Goal: Information Seeking & Learning: Understand process/instructions

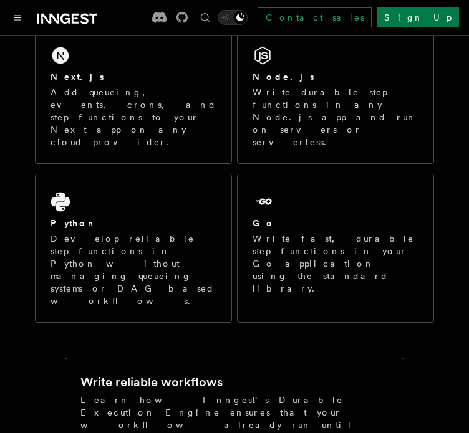
scroll to position [244, 0]
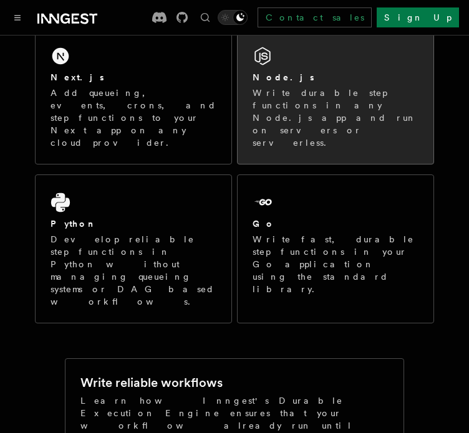
click at [312, 115] on p "Write durable step functions in any Node.js app and run on servers or serverles…" at bounding box center [335, 118] width 166 height 62
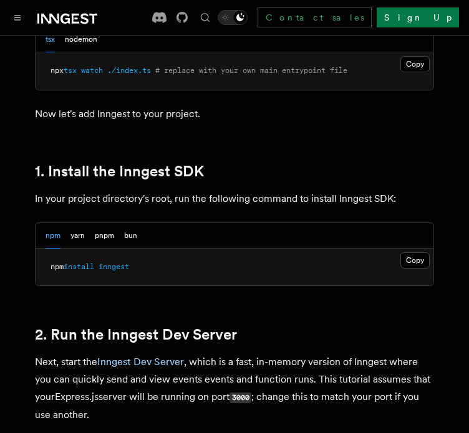
scroll to position [728, 0]
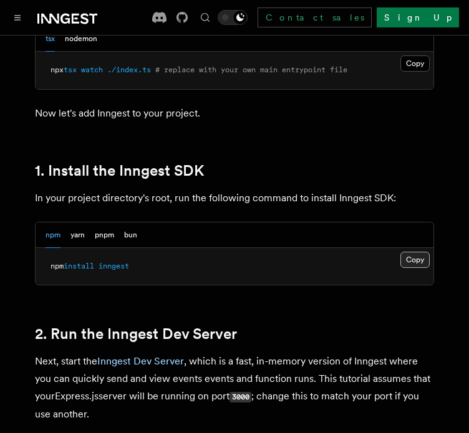
click at [421, 265] on button "Copy Copied" at bounding box center [414, 260] width 29 height 16
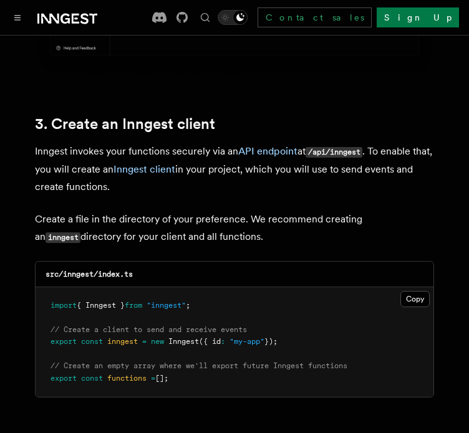
scroll to position [1528, 0]
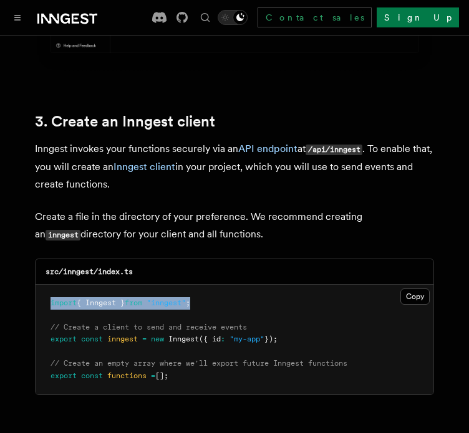
drag, startPoint x: 51, startPoint y: 289, endPoint x: 229, endPoint y: 281, distance: 178.4
click at [229, 285] on pre "import { Inngest } from "inngest" ; // Create a client to send and receive even…" at bounding box center [235, 340] width 398 height 110
copy span "import { Inngest } from "inngest" ;"
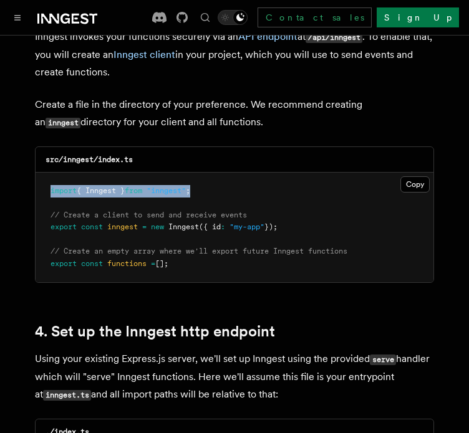
scroll to position [1653, 0]
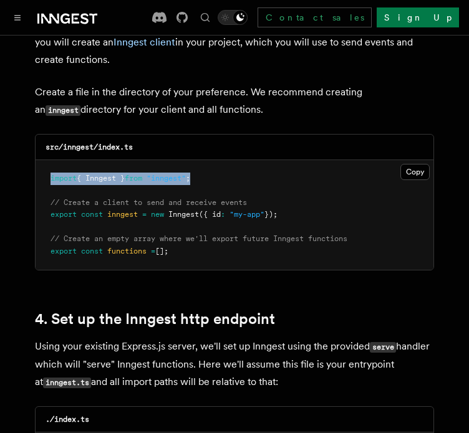
drag, startPoint x: 50, startPoint y: 197, endPoint x: 303, endPoint y: 199, distance: 252.4
click at [303, 199] on pre "import { Inngest } from "inngest" ; // Create a client to send and receive even…" at bounding box center [235, 215] width 398 height 110
copy span "export const inngest = new Inngest ({ id : "my-app" });"
click at [176, 234] on pre "import { Inngest } from "inngest" ; // Create a client to send and receive even…" at bounding box center [235, 215] width 398 height 110
drag, startPoint x: 175, startPoint y: 236, endPoint x: 46, endPoint y: 236, distance: 128.4
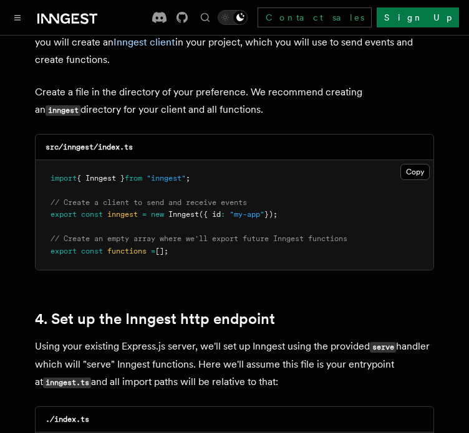
click at [46, 236] on pre "import { Inngest } from "inngest" ; // Create a client to send and receive even…" at bounding box center [235, 215] width 398 height 110
copy span "export const functions = [];"
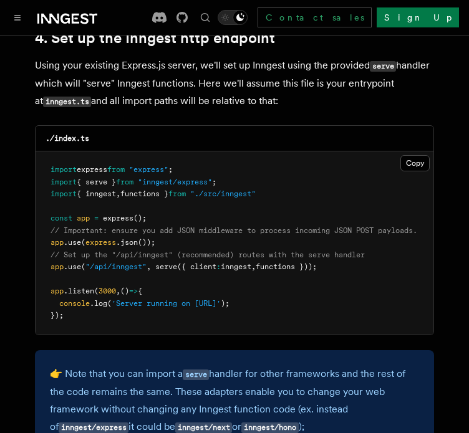
scroll to position [1935, 0]
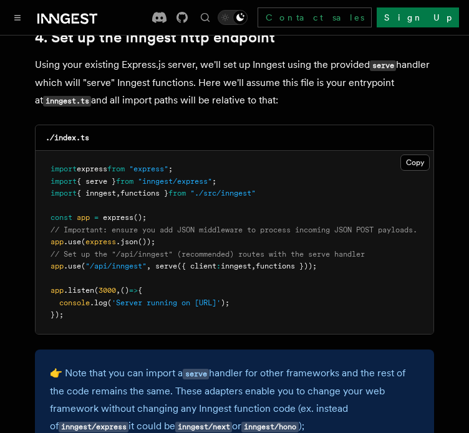
drag, startPoint x: 50, startPoint y: 251, endPoint x: 338, endPoint y: 253, distance: 287.9
click at [338, 253] on pre "import express from "express" ; import { serve } from "inngest/express" ; impor…" at bounding box center [235, 242] width 398 height 183
copy span "app .use ( "/api/inngest" , serve ({ client : inngest , functions }));"
click at [334, 284] on pre "import express from "express" ; import { serve } from "inngest/express" ; impor…" at bounding box center [235, 242] width 398 height 183
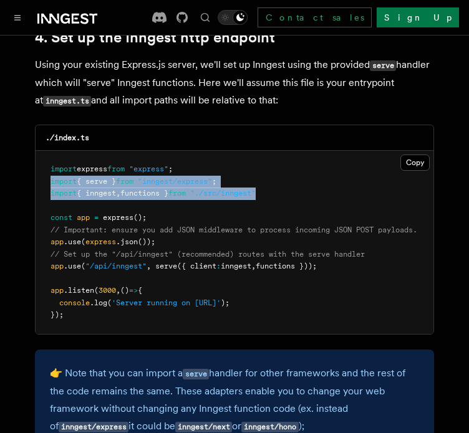
drag, startPoint x: 52, startPoint y: 166, endPoint x: 282, endPoint y: 181, distance: 230.5
click at [282, 181] on pre "import express from "express" ; import { serve } from "inngest/express" ; impor…" at bounding box center [235, 242] width 398 height 183
copy code "import { serve } from "inngest/express" ; import { inngest , functions } from "…"
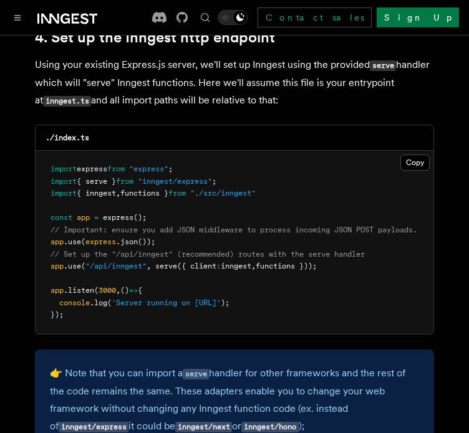
click at [301, 224] on pre "import express from "express" ; import { serve } from "inngest/express" ; impor…" at bounding box center [235, 242] width 398 height 183
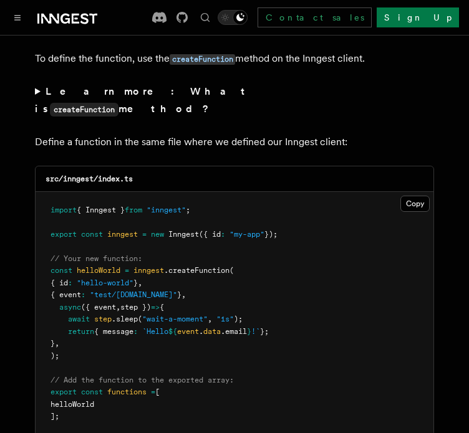
scroll to position [2492, 0]
